Goal: Information Seeking & Learning: Learn about a topic

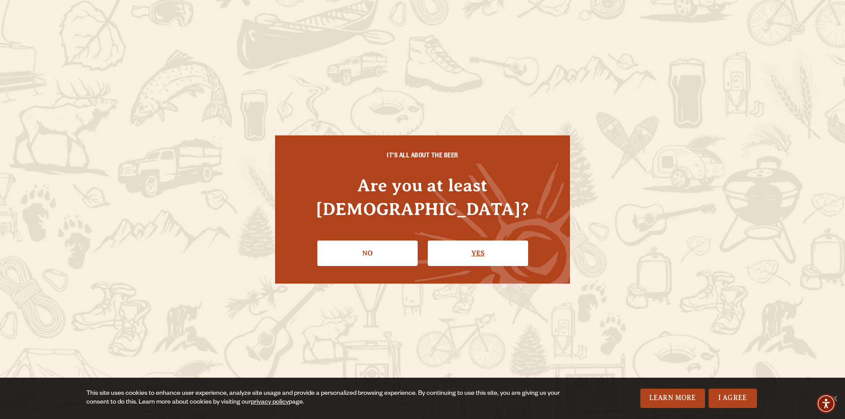
click at [493, 245] on link "Yes" at bounding box center [478, 254] width 100 height 26
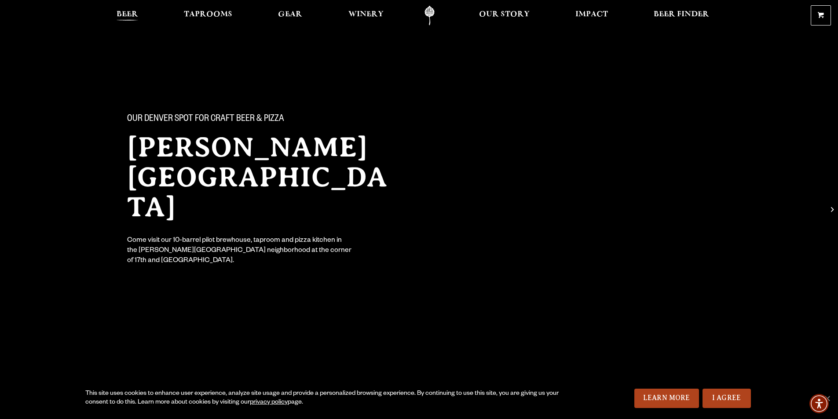
click at [133, 11] on span "Beer" at bounding box center [128, 14] width 22 height 7
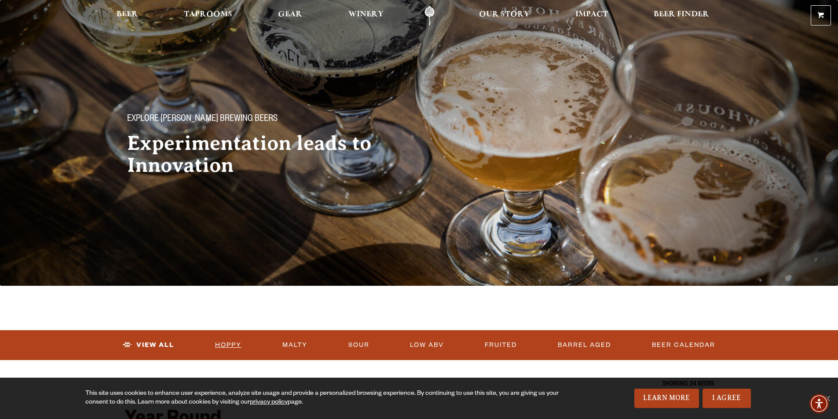
click at [234, 344] on link "Hoppy" at bounding box center [228, 345] width 33 height 20
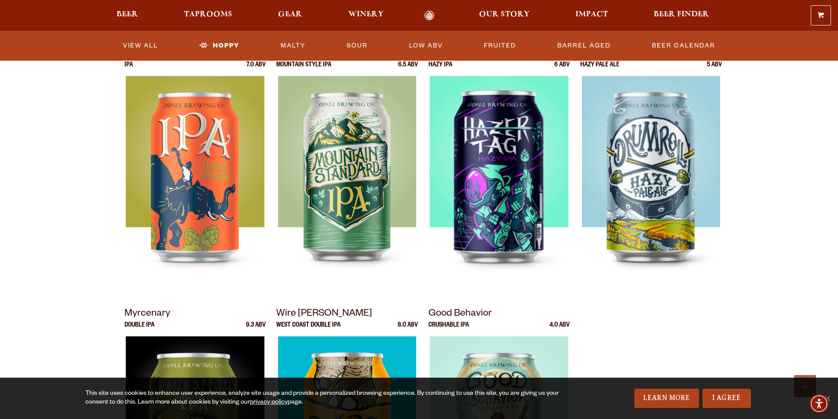
scroll to position [308, 0]
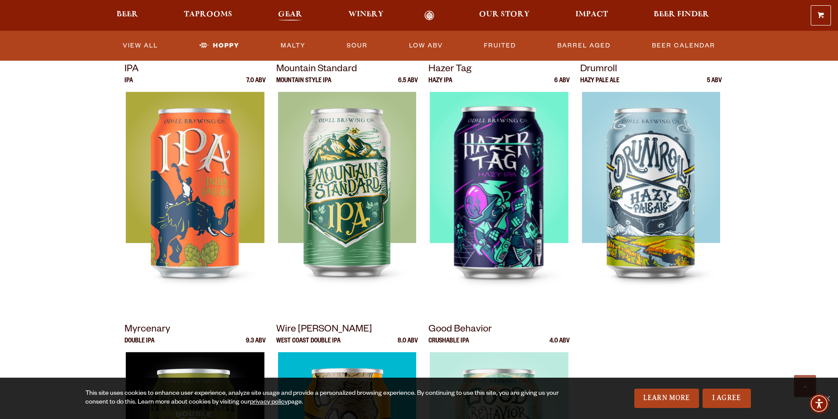
click at [293, 14] on span "Gear" at bounding box center [290, 14] width 24 height 7
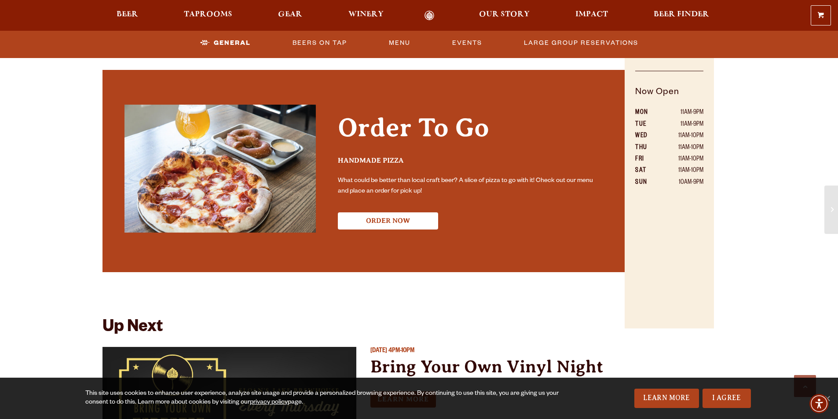
scroll to position [616, 0]
click at [390, 213] on button "ORDER NOW" at bounding box center [388, 221] width 100 height 17
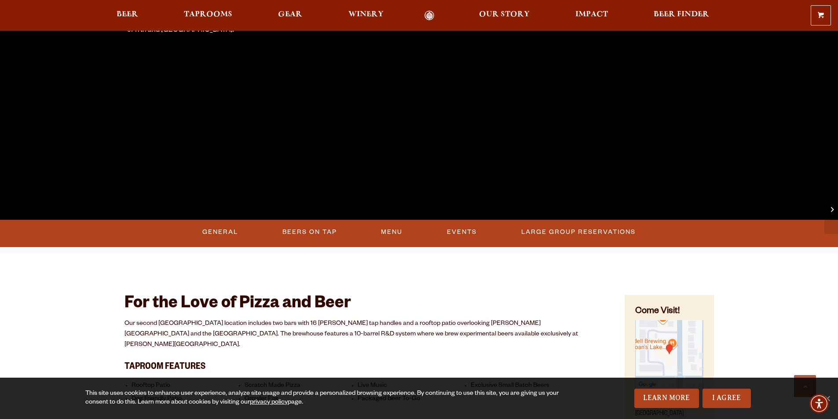
scroll to position [308, 0]
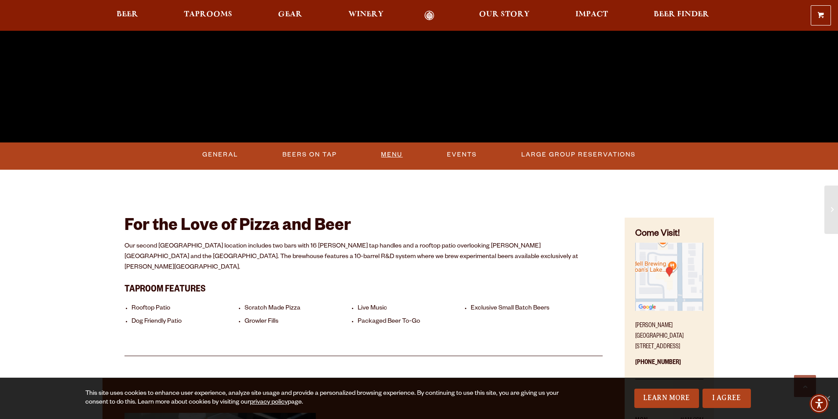
click at [385, 152] on link "Menu" at bounding box center [391, 155] width 29 height 20
click at [469, 154] on link "Events" at bounding box center [467, 155] width 37 height 20
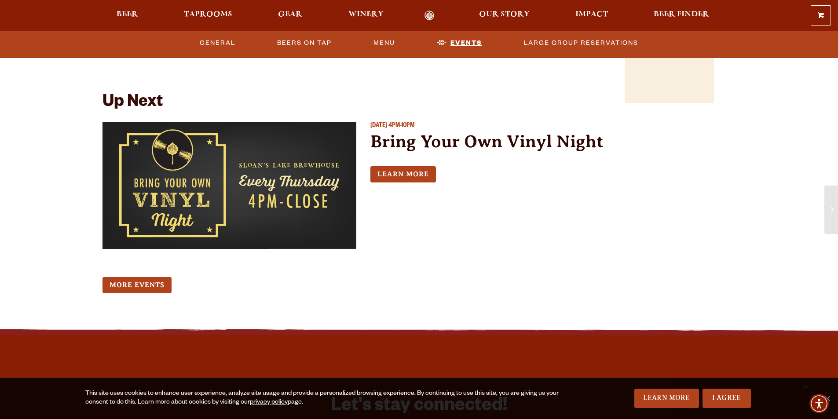
scroll to position [847, 0]
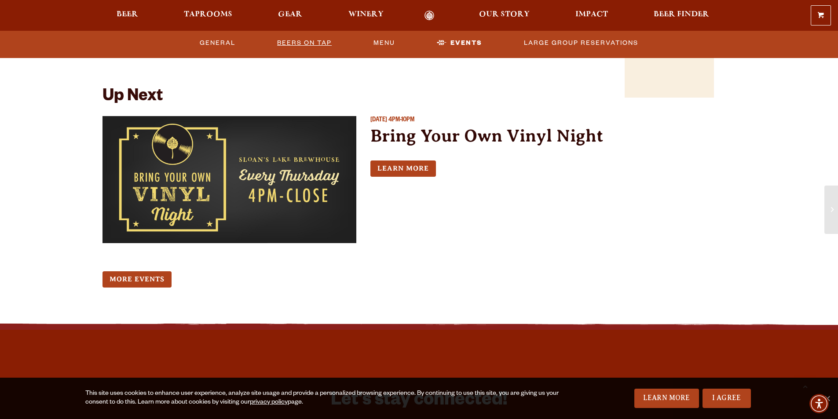
click at [306, 43] on link "Beers On Tap" at bounding box center [305, 43] width 62 height 20
click at [308, 42] on link "Beers On Tap" at bounding box center [312, 43] width 77 height 20
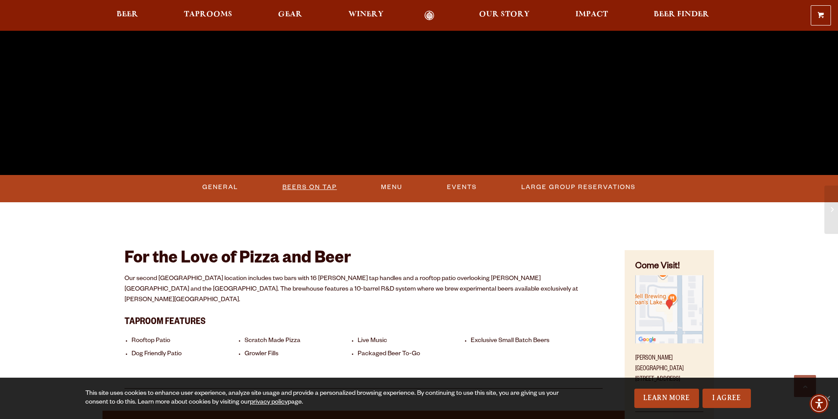
scroll to position [407, 0]
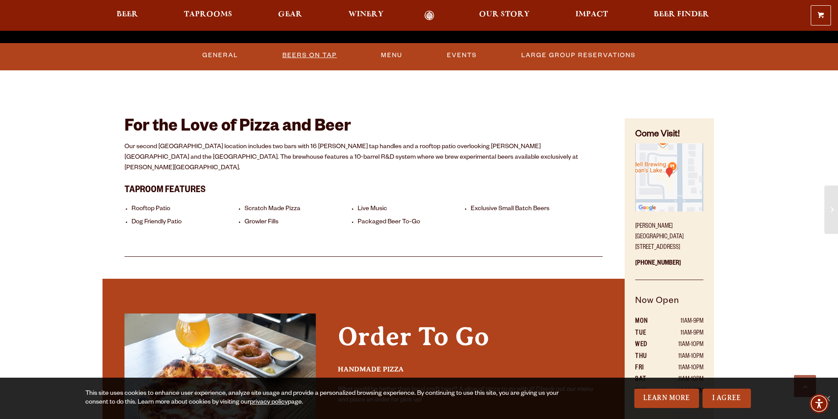
click at [311, 53] on link "Beers On Tap" at bounding box center [310, 55] width 62 height 20
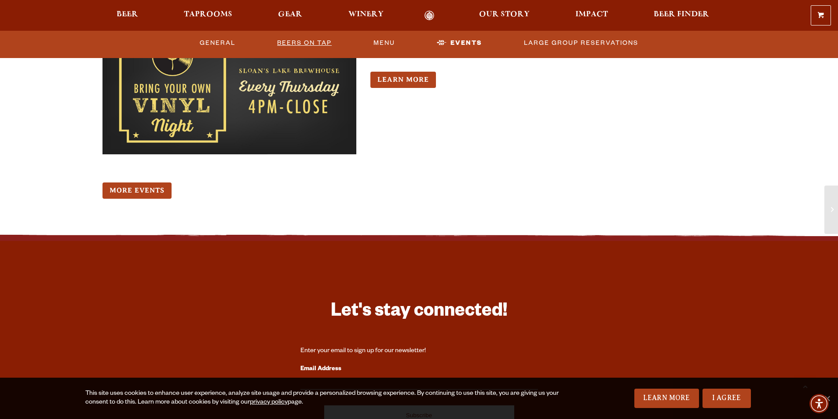
scroll to position [937, 0]
click at [141, 182] on link "More Events" at bounding box center [137, 190] width 69 height 16
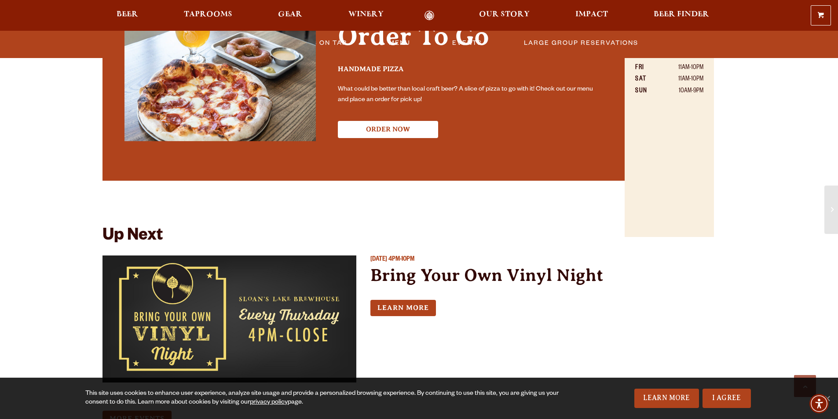
scroll to position [761, 0]
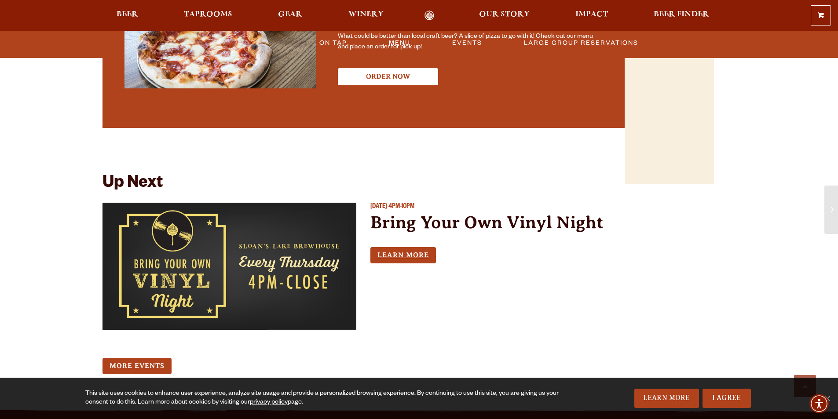
click at [407, 247] on link "Learn More" at bounding box center [403, 255] width 66 height 16
click at [127, 14] on span "Beer" at bounding box center [128, 14] width 22 height 7
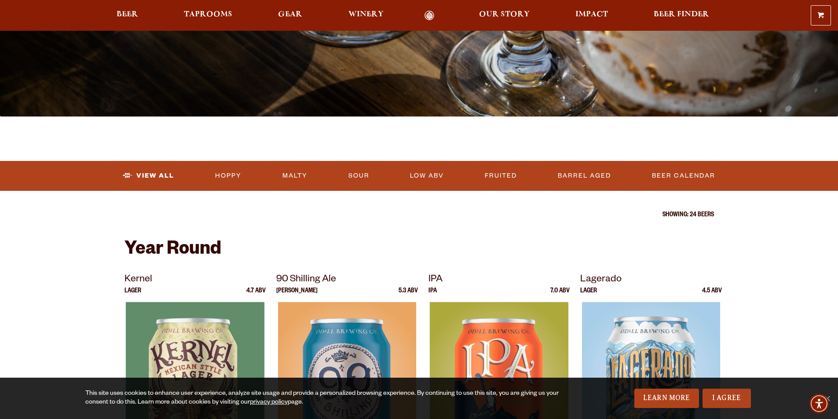
scroll to position [176, 0]
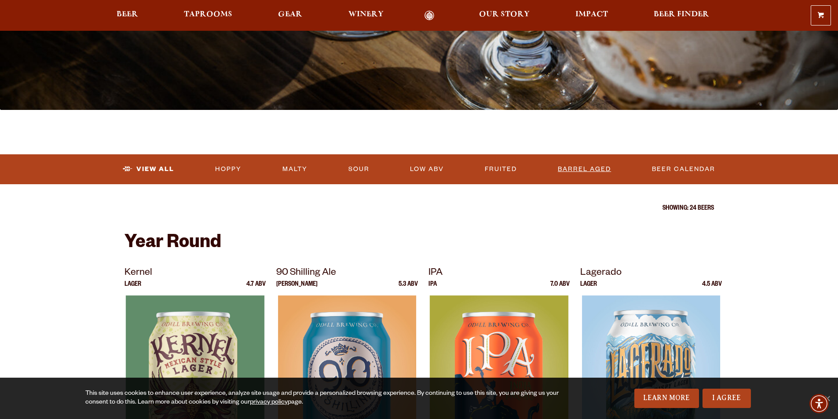
click at [585, 169] on link "Barrel Aged" at bounding box center [584, 169] width 60 height 20
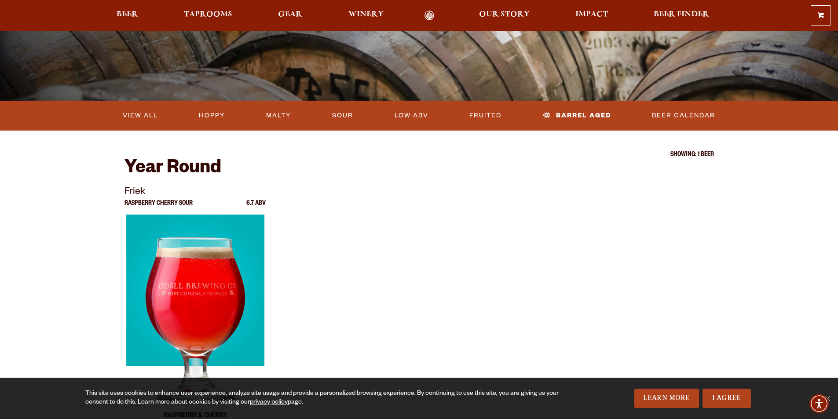
scroll to position [264, 0]
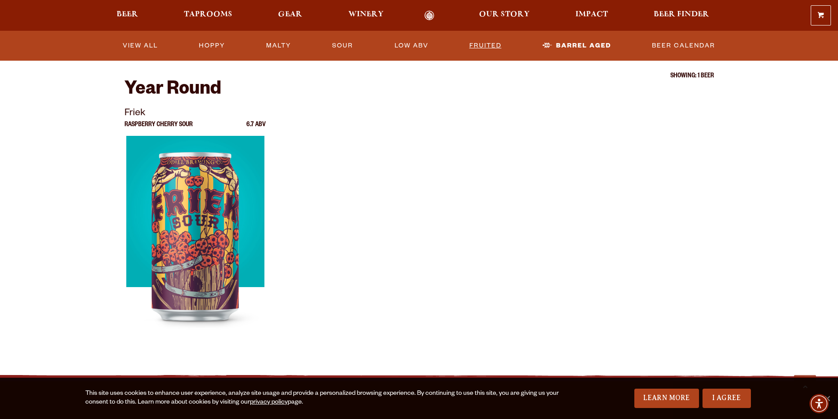
click at [485, 43] on link "Fruited" at bounding box center [485, 46] width 39 height 20
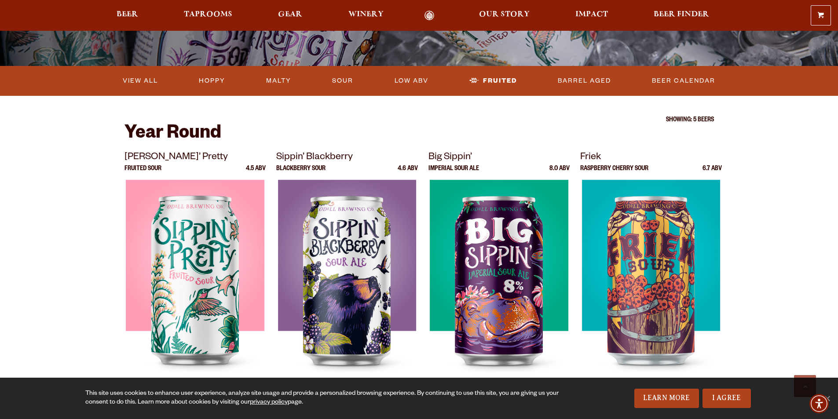
scroll to position [264, 0]
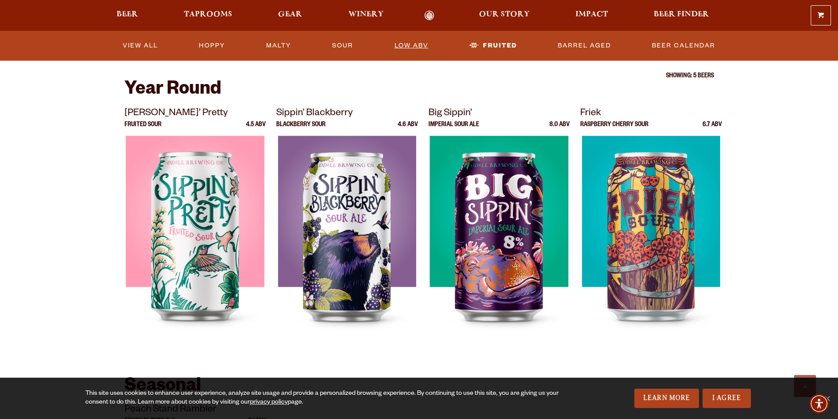
click at [408, 42] on link "Low ABV" at bounding box center [411, 46] width 41 height 20
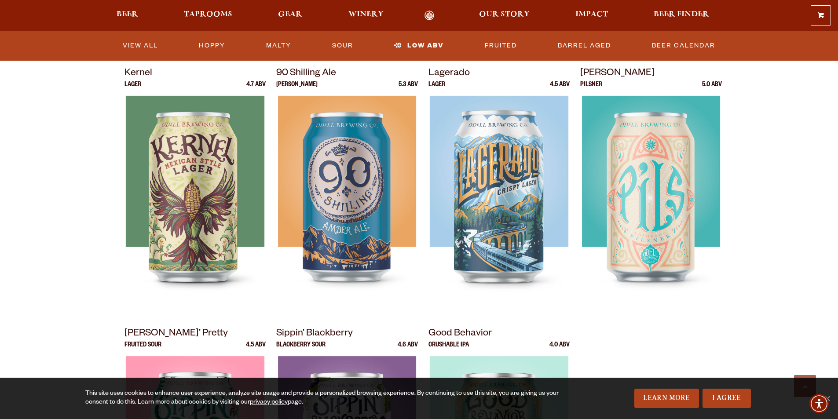
scroll to position [308, 0]
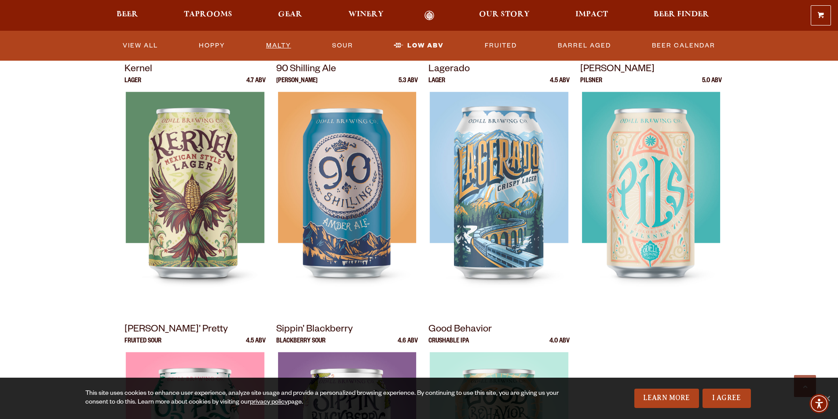
click at [276, 43] on link "Malty" at bounding box center [279, 46] width 32 height 20
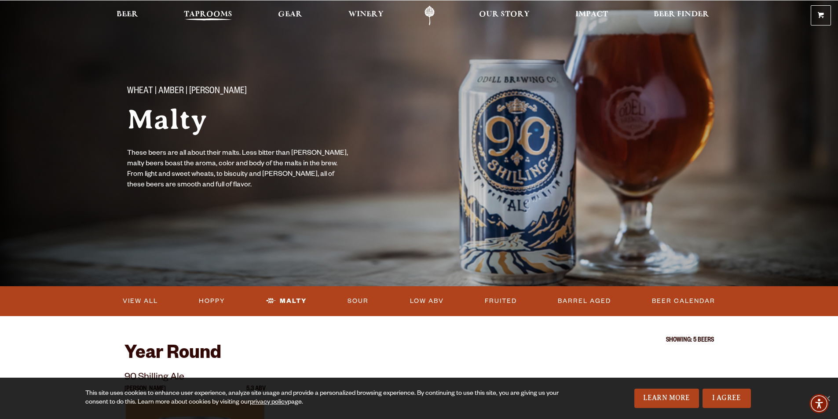
click at [205, 15] on span "Taprooms" at bounding box center [208, 14] width 48 height 7
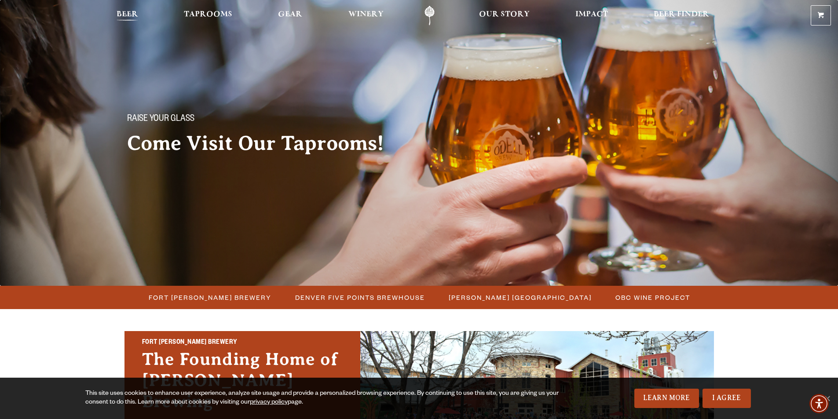
click at [130, 11] on span "Beer" at bounding box center [128, 14] width 22 height 7
